Goal: Transaction & Acquisition: Purchase product/service

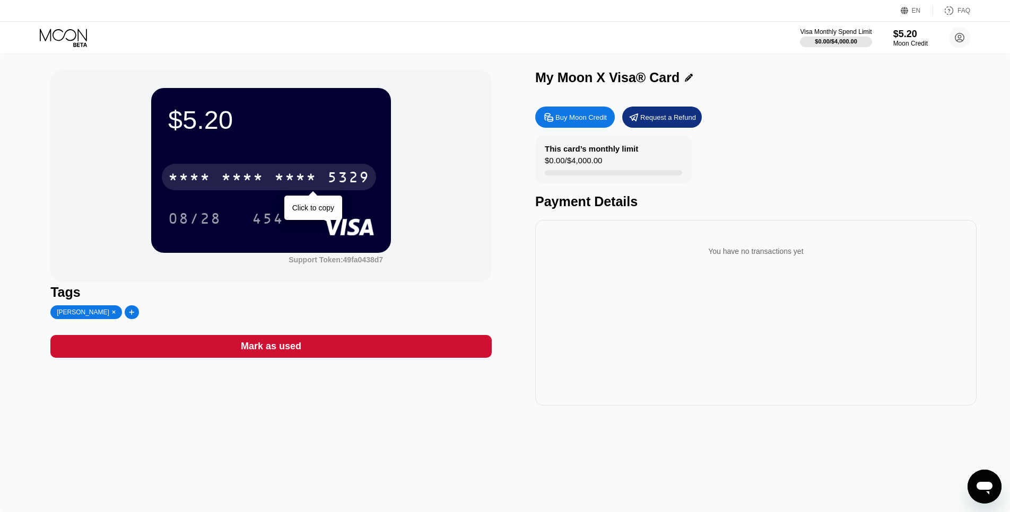
click at [352, 185] on div "5329" at bounding box center [348, 178] width 42 height 17
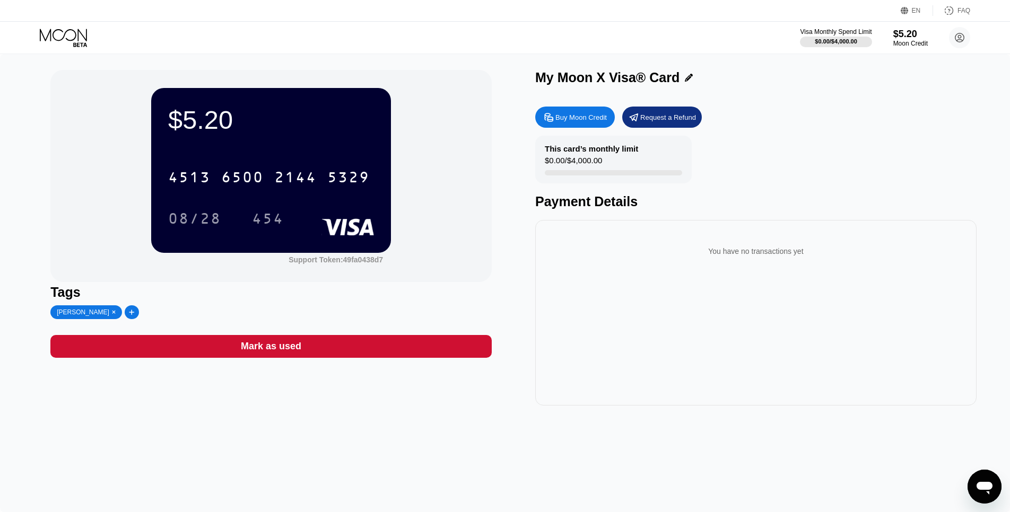
drag, startPoint x: 320, startPoint y: 174, endPoint x: 409, endPoint y: 180, distance: 89.3
click at [416, 180] on div "$5.20 4513 6500 2144 5329 08/28 454 Support Token: 49fa0438d7" at bounding box center [270, 176] width 441 height 212
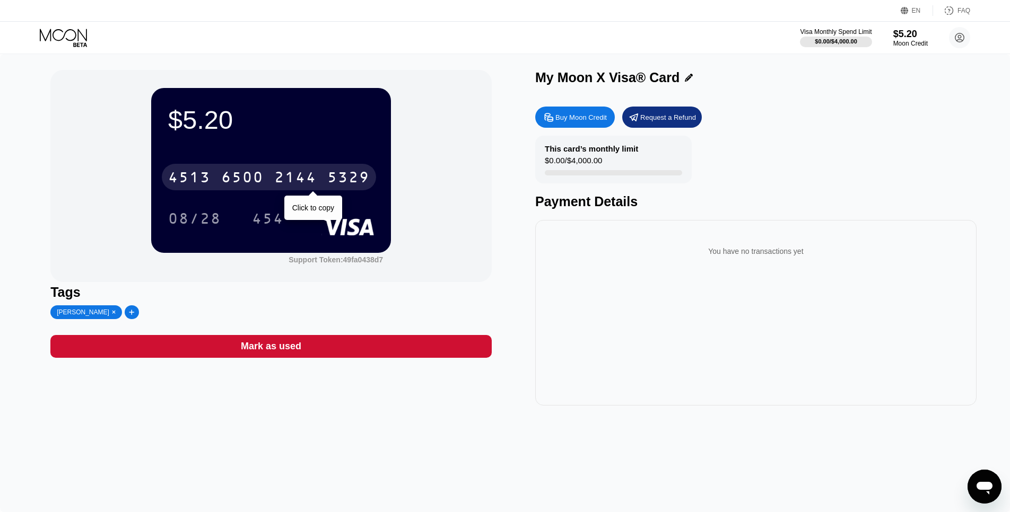
drag, startPoint x: 225, startPoint y: 182, endPoint x: 322, endPoint y: 181, distance: 96.5
click at [325, 180] on div "4513 6500 2144 5329" at bounding box center [269, 177] width 214 height 27
drag, startPoint x: 217, startPoint y: 190, endPoint x: 250, endPoint y: 197, distance: 33.7
click at [250, 197] on div "* * * * * * * * * * * * 5329 Click to copy 08/28 454" at bounding box center [271, 187] width 206 height 63
click at [280, 177] on div "* * * *" at bounding box center [295, 178] width 42 height 17
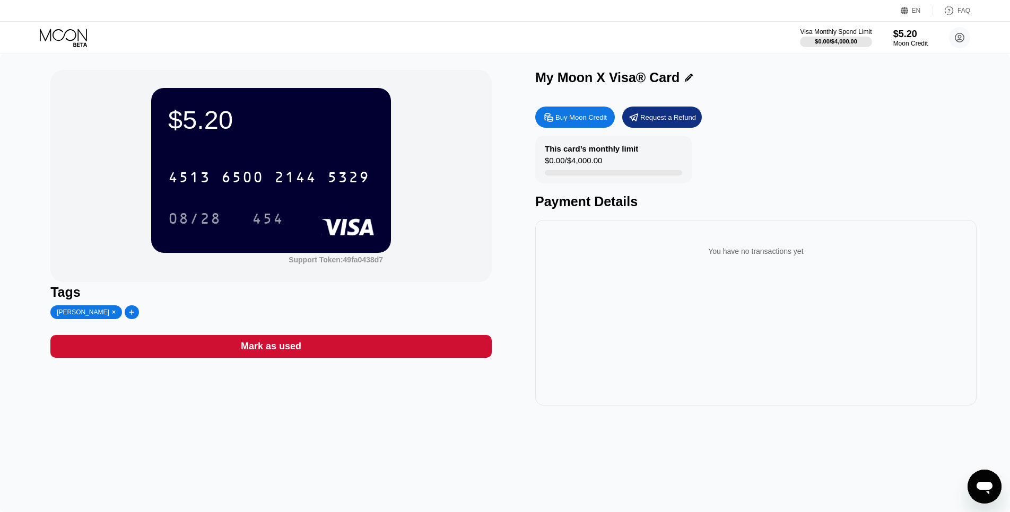
click at [415, 236] on div "$5.20 4513 6500 2144 5329 08/28 454 Support Token: 49fa0438d7" at bounding box center [270, 176] width 441 height 212
click at [907, 40] on div "Moon Credit" at bounding box center [911, 43] width 36 height 7
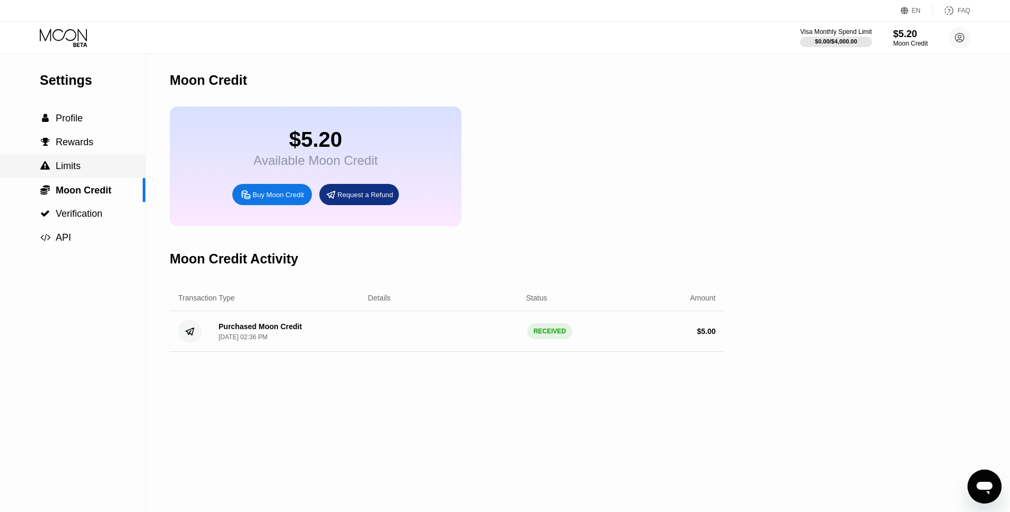
click at [76, 171] on span "Limits" at bounding box center [68, 166] width 25 height 11
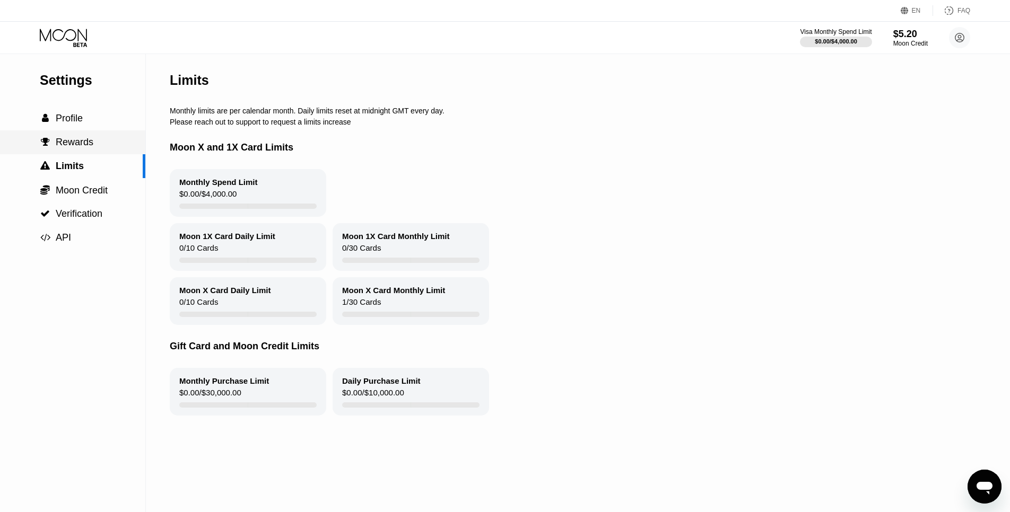
click at [85, 144] on span "Rewards" at bounding box center [75, 142] width 38 height 11
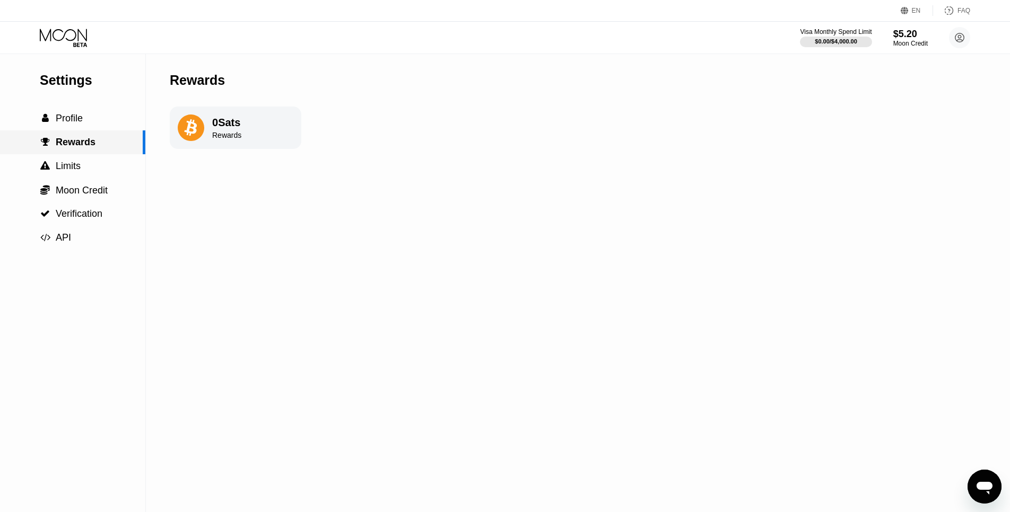
click at [97, 154] on div " Rewards" at bounding box center [72, 142] width 145 height 24
click at [97, 161] on div " Limits" at bounding box center [72, 166] width 145 height 24
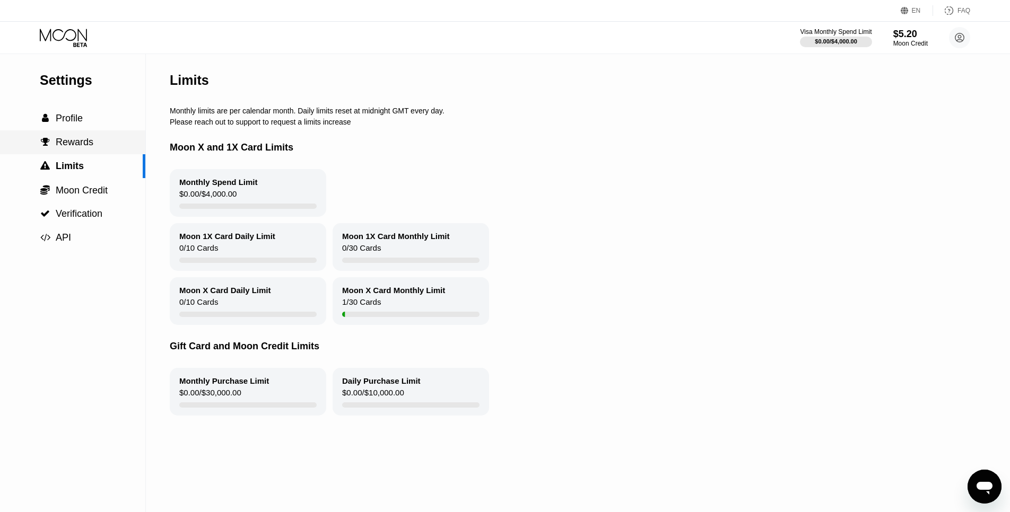
click at [94, 141] on div " Rewards" at bounding box center [72, 142] width 145 height 11
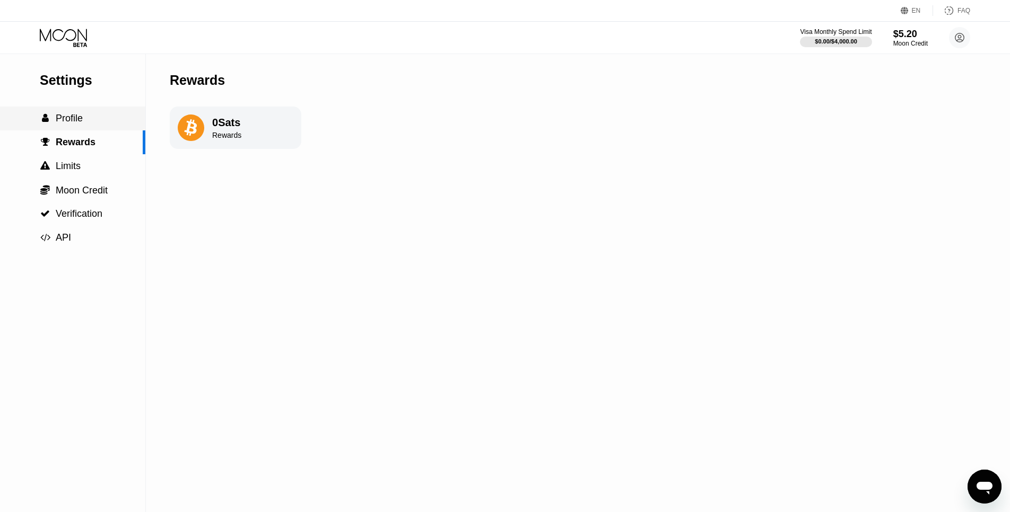
click at [90, 123] on div " Profile" at bounding box center [72, 118] width 145 height 11
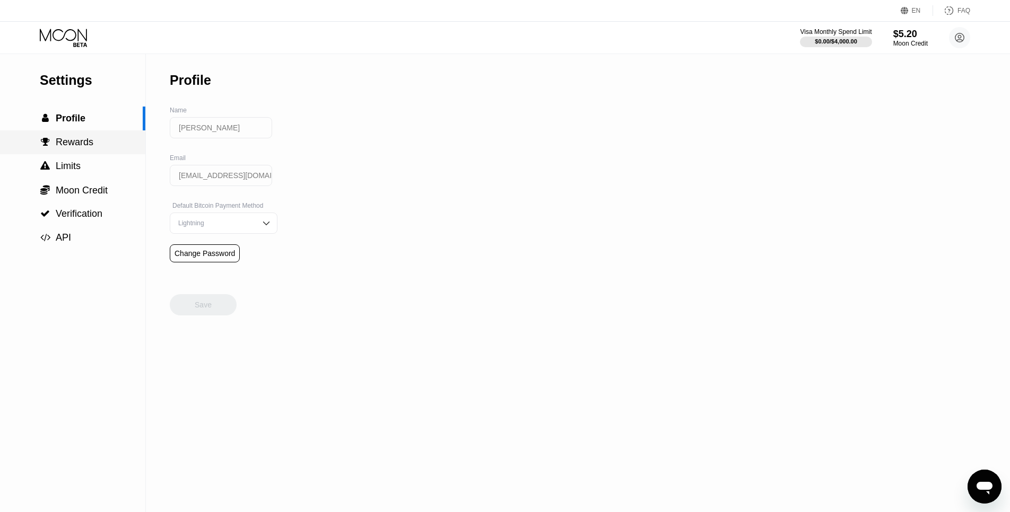
click at [98, 146] on div " Rewards" at bounding box center [72, 142] width 145 height 11
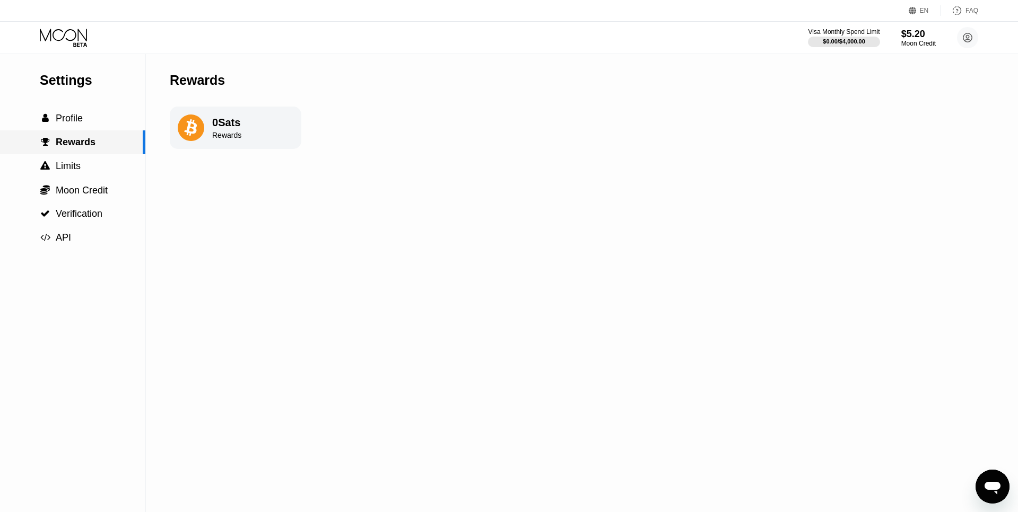
click at [214, 129] on div "0 Sats" at bounding box center [226, 123] width 29 height 12
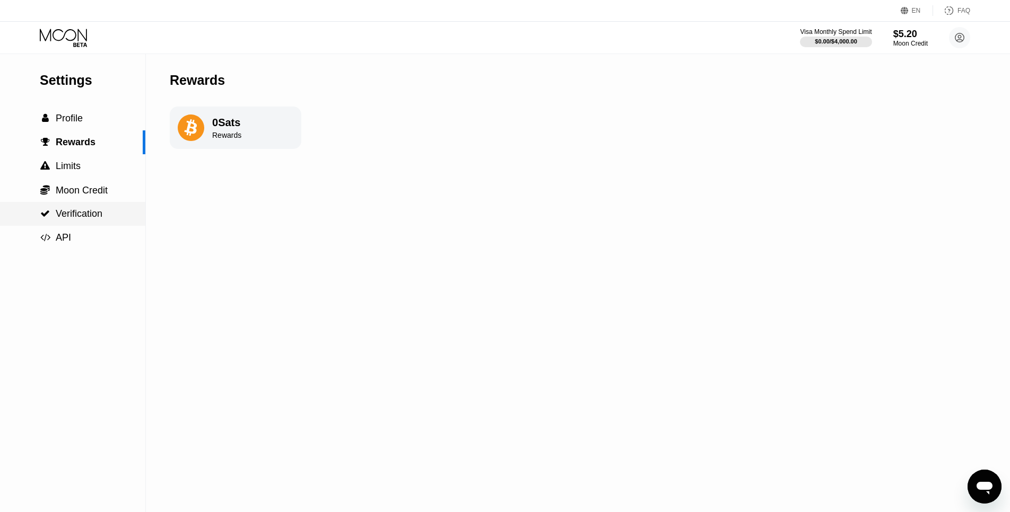
click at [100, 217] on span "Verification" at bounding box center [79, 213] width 47 height 11
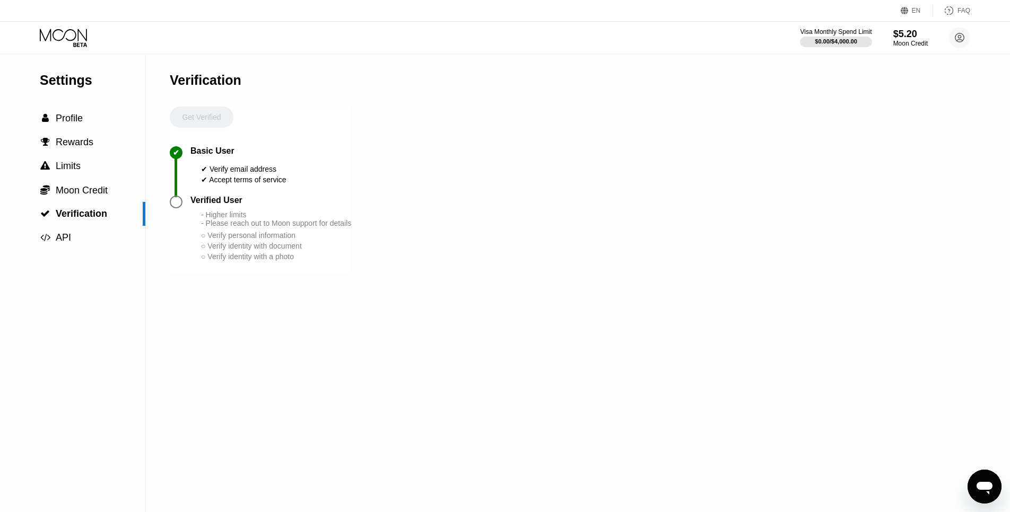
click at [96, 256] on div "Settings  Profile  Rewards  Limits  Moon Credit  Verification  API" at bounding box center [73, 283] width 146 height 458
click at [100, 237] on div " API" at bounding box center [72, 237] width 145 height 11
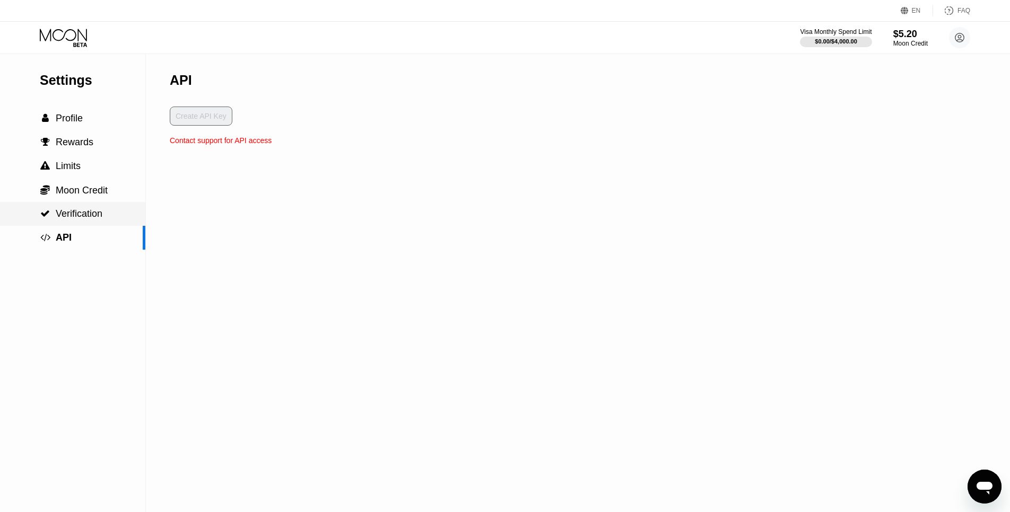
click at [100, 211] on span "Verification" at bounding box center [79, 213] width 47 height 11
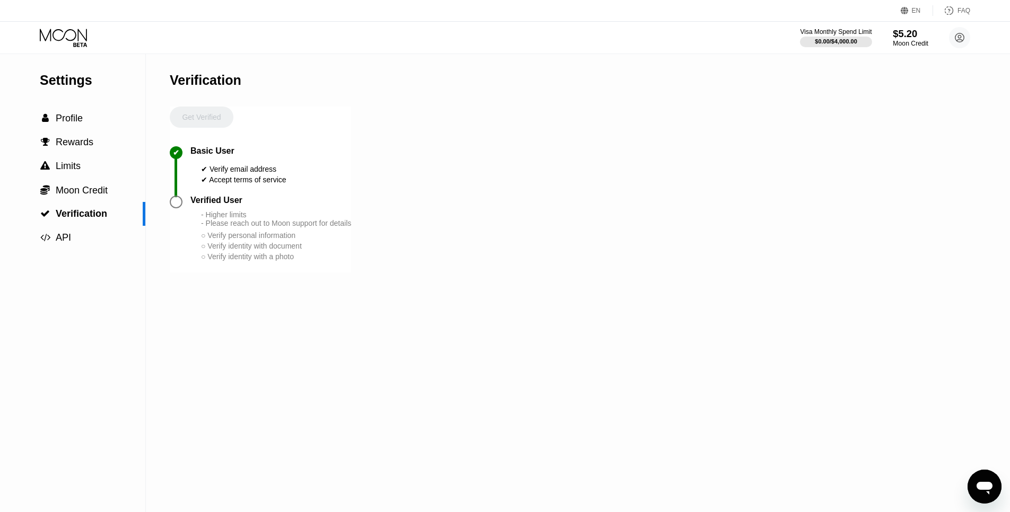
click at [901, 43] on div "Moon Credit" at bounding box center [911, 43] width 36 height 7
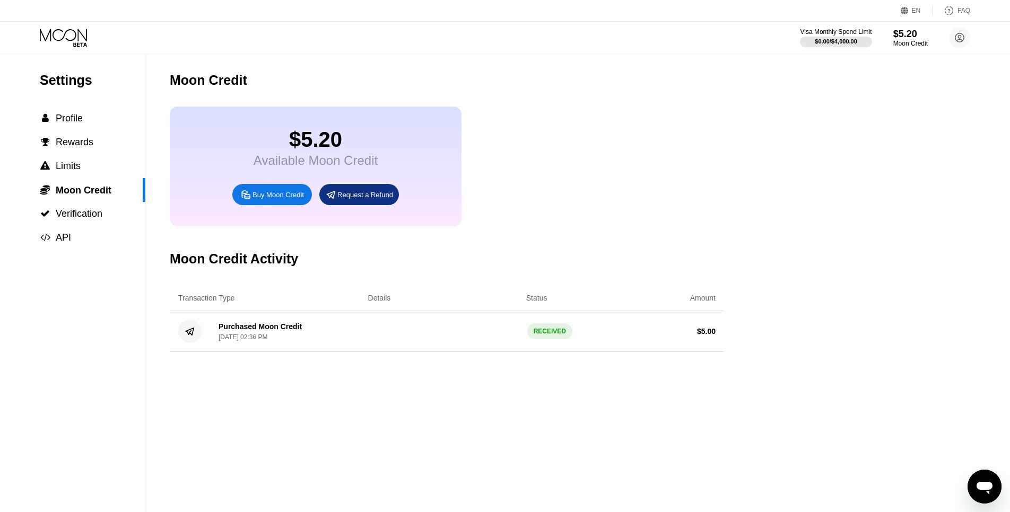
click at [80, 102] on div "Settings  Profile  Rewards  Limits  Moon Credit  Verification  API" at bounding box center [72, 152] width 145 height 196
click at [83, 110] on div " Profile" at bounding box center [72, 119] width 145 height 24
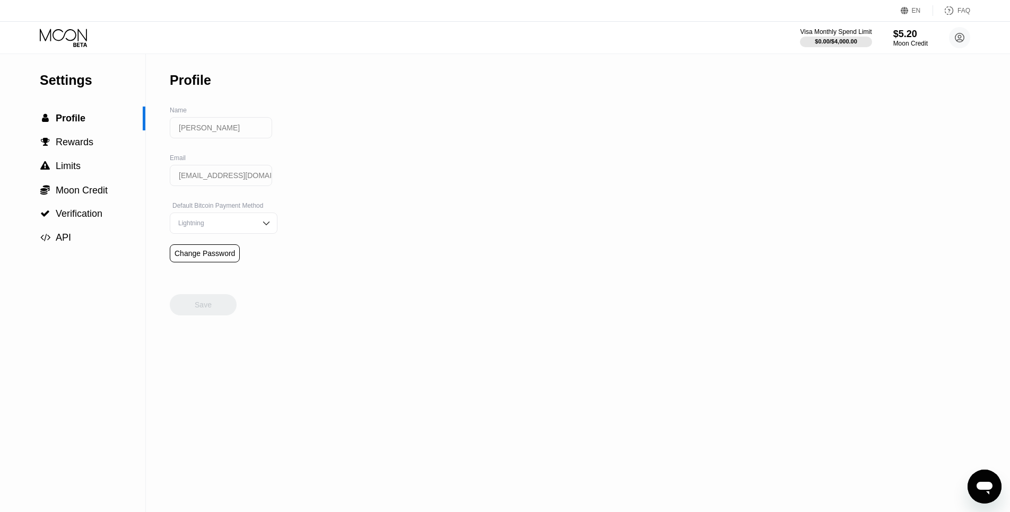
click at [64, 39] on icon at bounding box center [64, 38] width 49 height 19
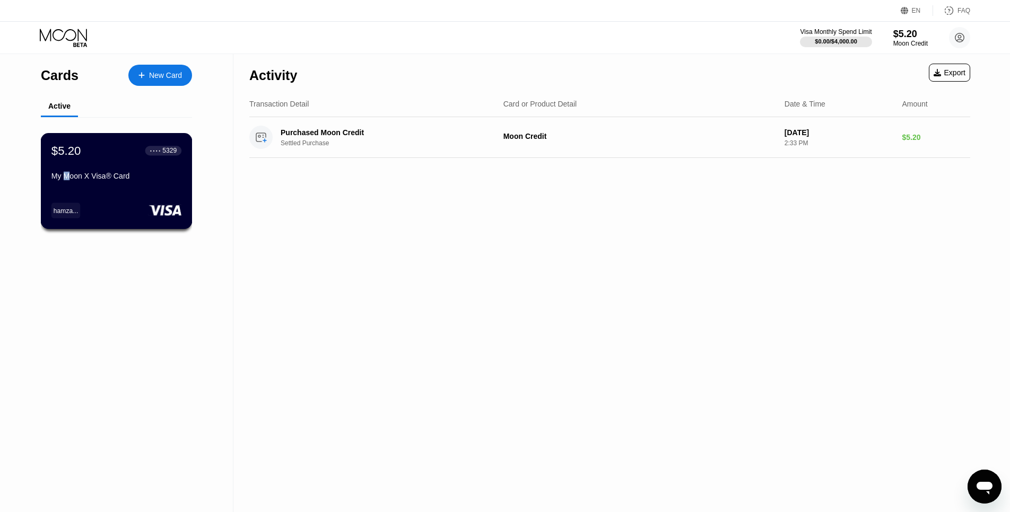
click at [67, 179] on div "My Moon X Visa® Card" at bounding box center [116, 176] width 130 height 8
click at [126, 191] on div "$5.20 ● ● ● ● 5329 My Moon X Visa® Card hamza..." at bounding box center [116, 181] width 150 height 95
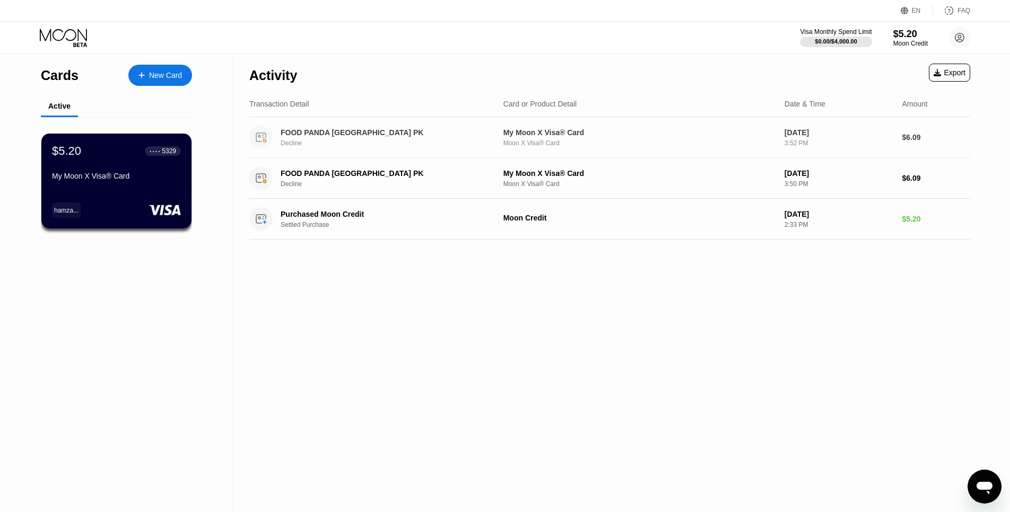
click at [307, 131] on div "FOOD PANDA KARACHI PK" at bounding box center [383, 132] width 205 height 8
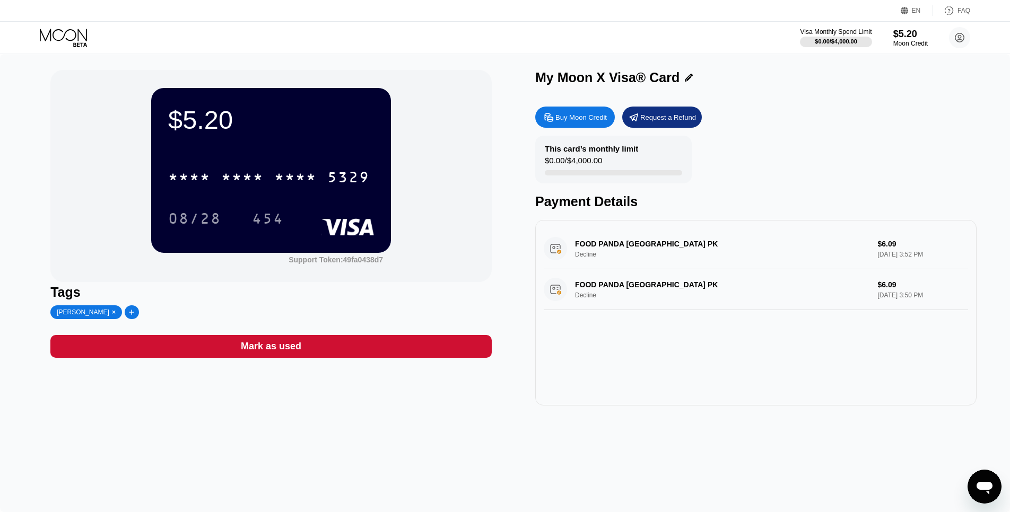
drag, startPoint x: 892, startPoint y: 244, endPoint x: 863, endPoint y: 252, distance: 30.1
click at [863, 252] on div "FOOD PANDA KARACHI PK Decline $6.09 Sep 22, 2025 3:52 PM" at bounding box center [756, 249] width 424 height 41
click at [879, 248] on div "FOOD PANDA KARACHI PK Decline $6.09 Sep 22, 2025 3:52 PM" at bounding box center [756, 249] width 424 height 41
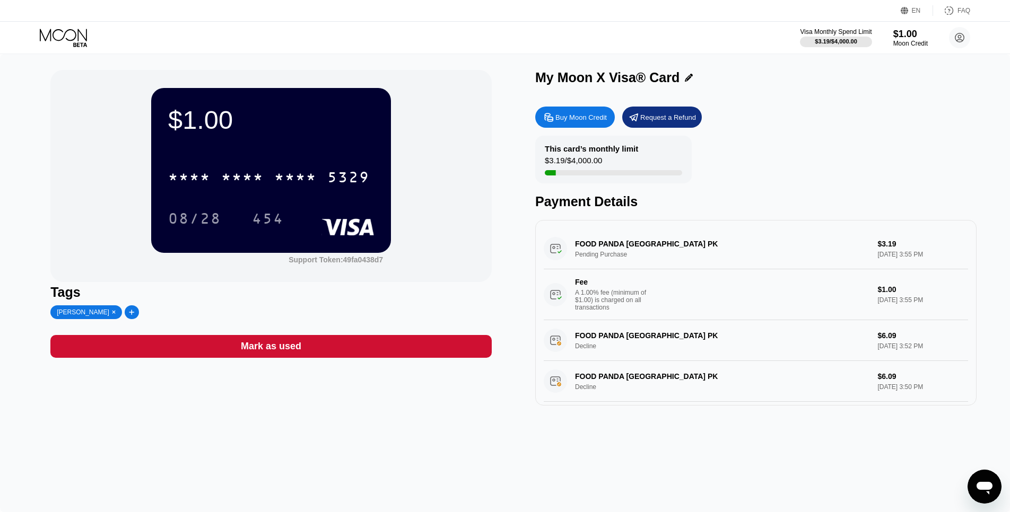
click at [552, 126] on div "Buy Moon Credit" at bounding box center [575, 117] width 80 height 21
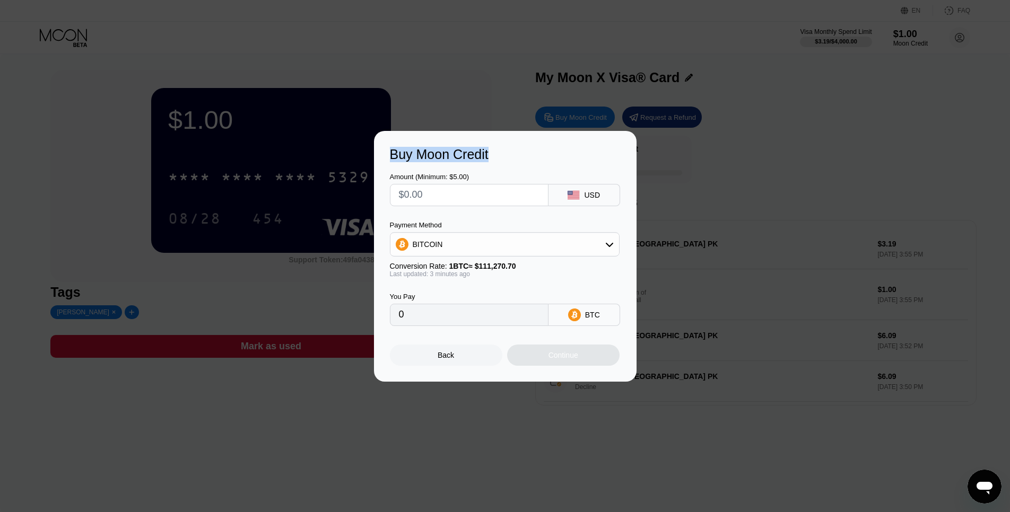
drag, startPoint x: 401, startPoint y: 148, endPoint x: 355, endPoint y: 152, distance: 46.8
click at [355, 152] on div "Buy Moon Credit Amount (Minimum: $5.00) USD Payment Method BITCOIN Conversion R…" at bounding box center [505, 256] width 1010 height 251
click at [464, 193] on input "text" at bounding box center [469, 195] width 141 height 21
type input "$7"
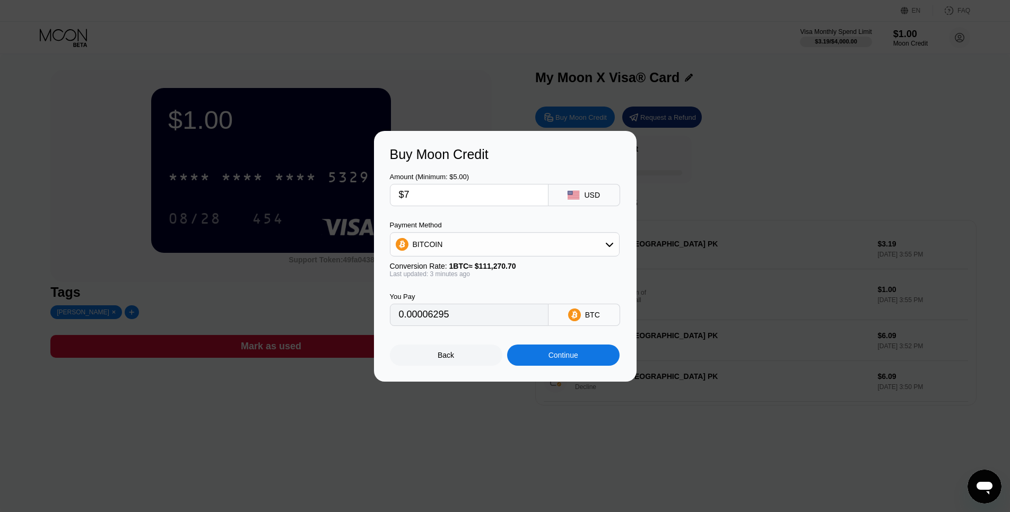
type input "0.00006295"
type input "$7"
click at [565, 370] on div "Buy Moon Credit Amount (Minimum: $5.00) $7 USD Payment Method BITCOIN Conversio…" at bounding box center [505, 256] width 263 height 251
click at [569, 366] on div "Continue" at bounding box center [563, 355] width 112 height 21
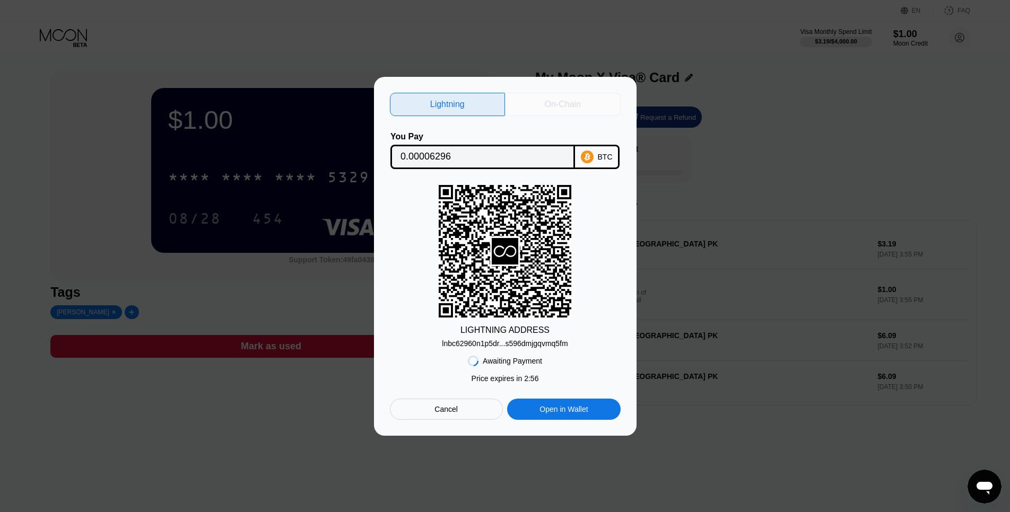
click at [569, 109] on div "On-Chain" at bounding box center [563, 104] width 116 height 23
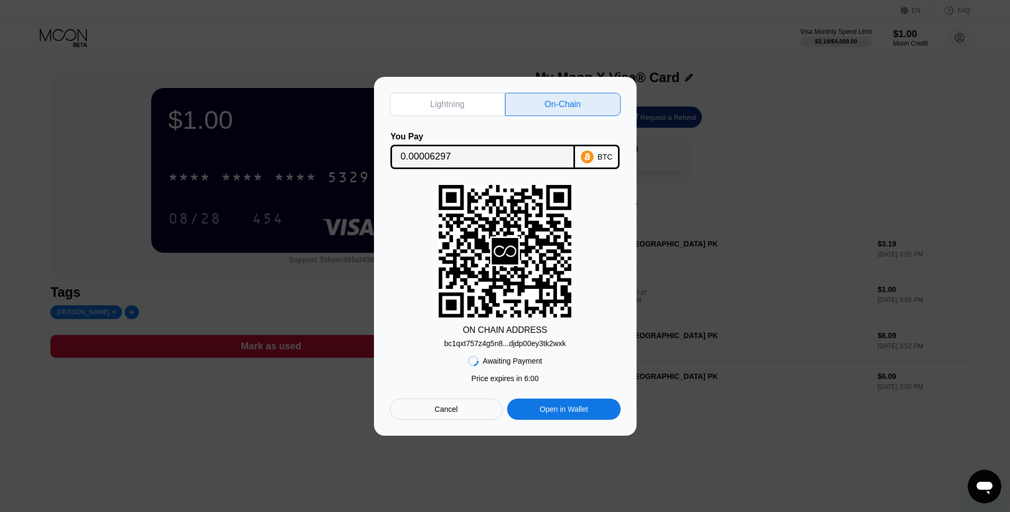
drag, startPoint x: 489, startPoint y: 193, endPoint x: 487, endPoint y: 181, distance: 11.9
drag, startPoint x: 487, startPoint y: 181, endPoint x: 468, endPoint y: 85, distance: 97.8
click at [466, 85] on div "Lightning On-Chain You Pay 0.00006297 BTC ON CHAIN ADDRESS bc1qxt757z4g5n8...dj…" at bounding box center [505, 256] width 263 height 359
drag, startPoint x: 490, startPoint y: 56, endPoint x: 657, endPoint y: 144, distance: 188.6
click at [657, 144] on div "Lightning On-Chain You Pay 0.00006297 BTC ON CHAIN ADDRESS bc1qxt757z4g5n8...dj…" at bounding box center [505, 256] width 1010 height 359
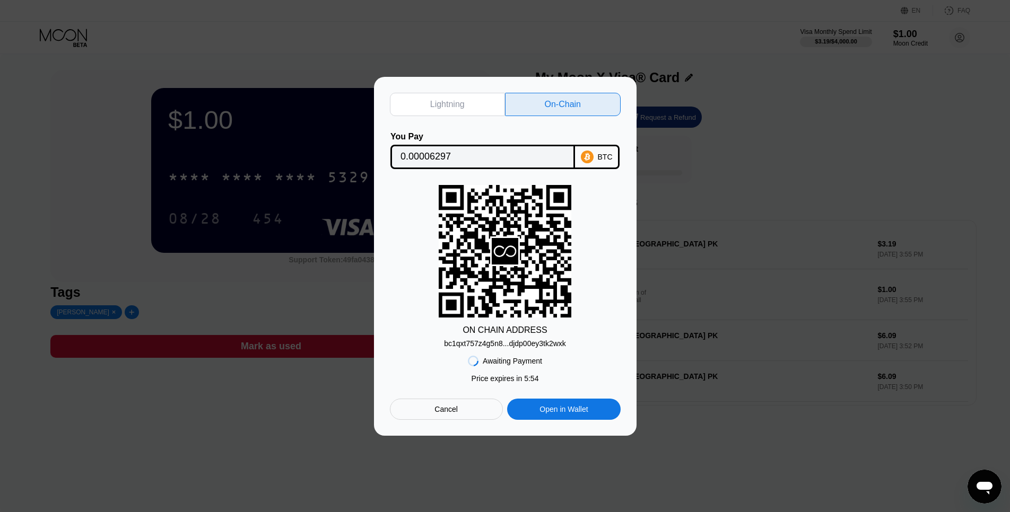
click at [456, 413] on div "Cancel" at bounding box center [445, 410] width 23 height 10
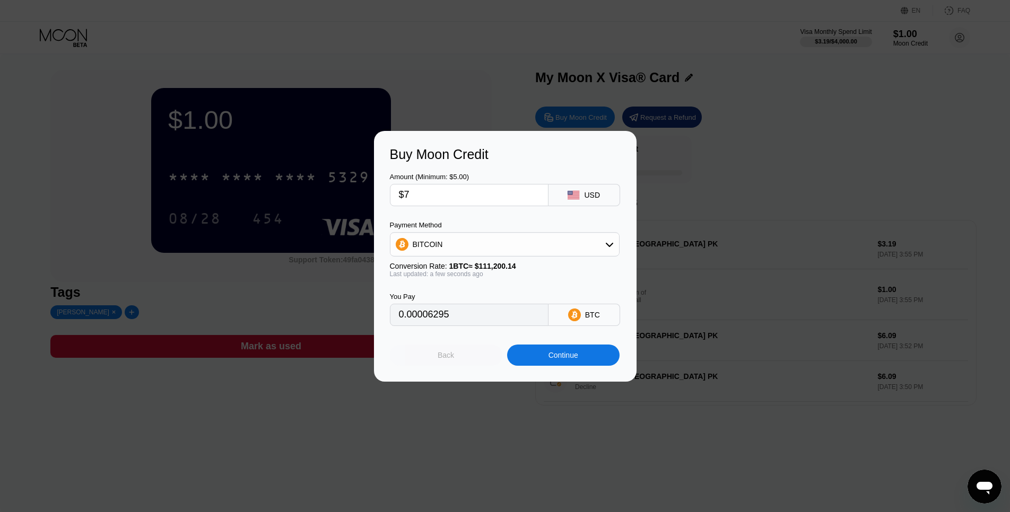
click at [455, 360] on div "Back" at bounding box center [446, 355] width 112 height 21
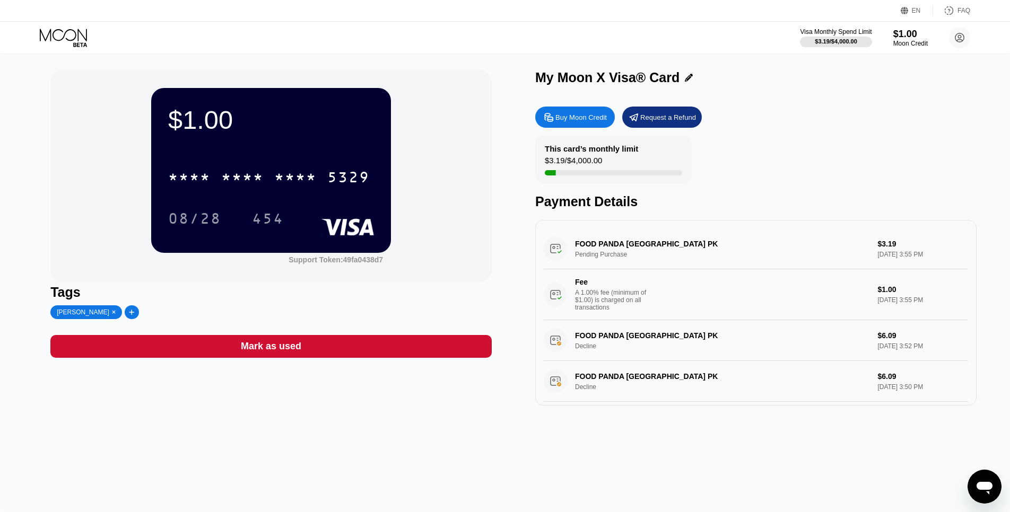
click at [607, 260] on div "FOOD PANDA [GEOGRAPHIC_DATA] PK Pending Purchase $3.19 [DATE] 3:55 PM Fee A 1.0…" at bounding box center [756, 275] width 424 height 92
click at [620, 239] on div "FOOD PANDA [GEOGRAPHIC_DATA] PK Pending Purchase $3.19 [DATE] 3:55 PM Fee A 1.0…" at bounding box center [756, 275] width 424 height 92
drag, startPoint x: 622, startPoint y: 241, endPoint x: 622, endPoint y: 247, distance: 6.4
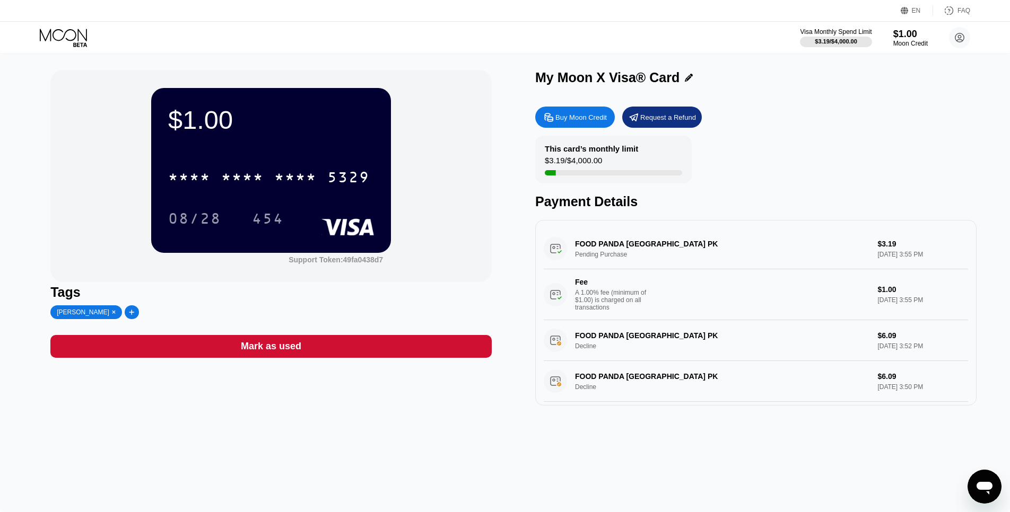
click at [622, 247] on div "FOOD PANDA [GEOGRAPHIC_DATA] PK Pending Purchase $3.19 [DATE] 3:55 PM Fee A 1.0…" at bounding box center [756, 275] width 424 height 92
click at [623, 248] on div "FOOD PANDA [GEOGRAPHIC_DATA] PK Pending Purchase $3.19 [DATE] 3:55 PM Fee A 1.0…" at bounding box center [756, 275] width 424 height 92
click at [631, 255] on div "FOOD PANDA [GEOGRAPHIC_DATA] PK Pending Purchase $3.19 [DATE] 3:55 PM Fee A 1.0…" at bounding box center [756, 275] width 424 height 92
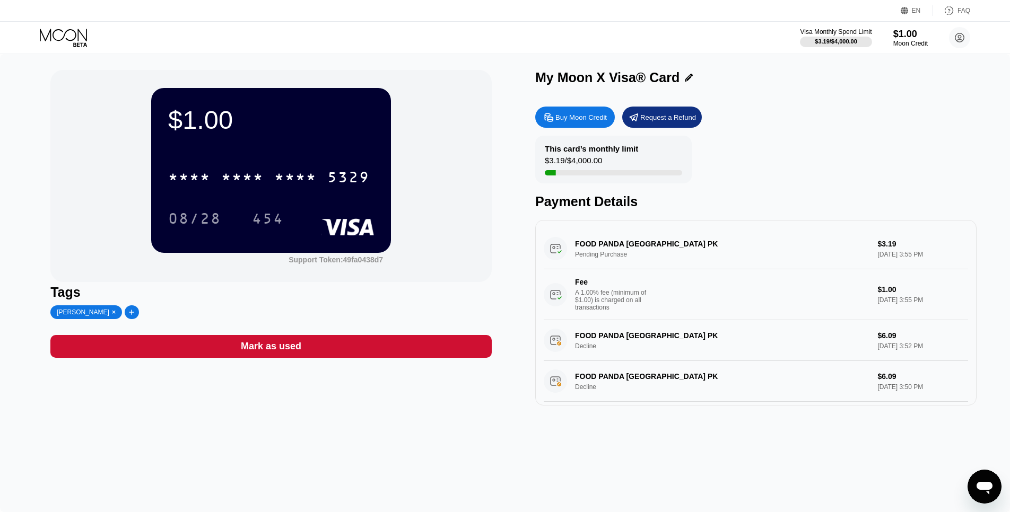
click at [634, 256] on div "FOOD PANDA [GEOGRAPHIC_DATA] PK Pending Purchase $3.19 [DATE] 3:55 PM Fee A 1.0…" at bounding box center [756, 275] width 424 height 92
